Goal: Transaction & Acquisition: Obtain resource

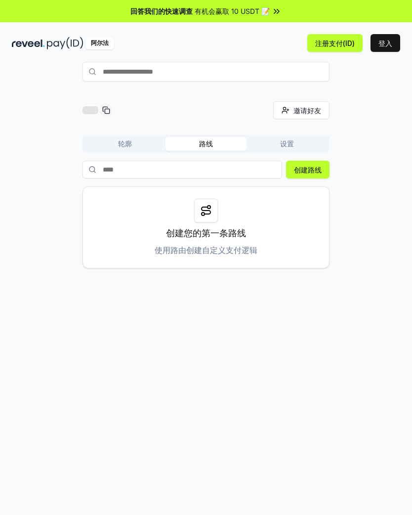
click at [203, 10] on span "有机会赢取 10 USDT 📝" at bounding box center [232, 11] width 75 height 10
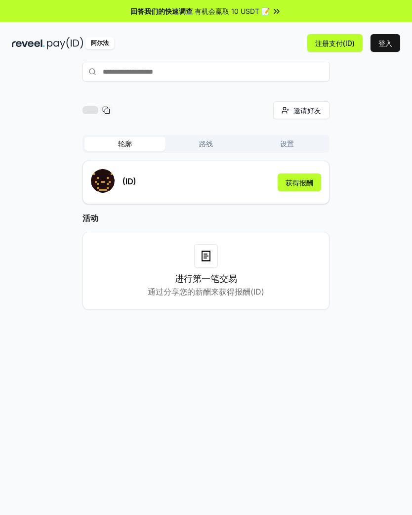
click at [385, 44] on button "登入" at bounding box center [386, 43] width 30 height 18
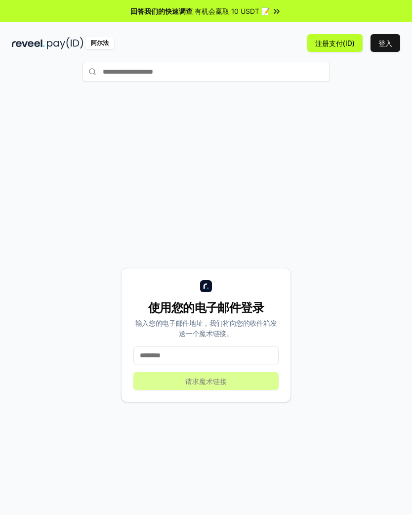
click at [254, 360] on input at bounding box center [206, 356] width 145 height 18
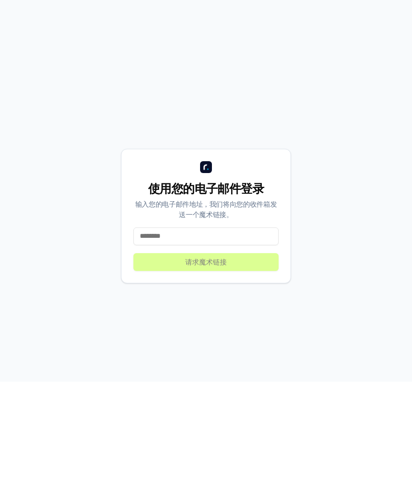
click at [324, 284] on div "使用您的电子邮件登录 输入您的电子邮件地址，我们将向您的收件箱发送一个魔术链接。 请求魔术链接" at bounding box center [206, 321] width 389 height 440
